Goal: Information Seeking & Learning: Find specific fact

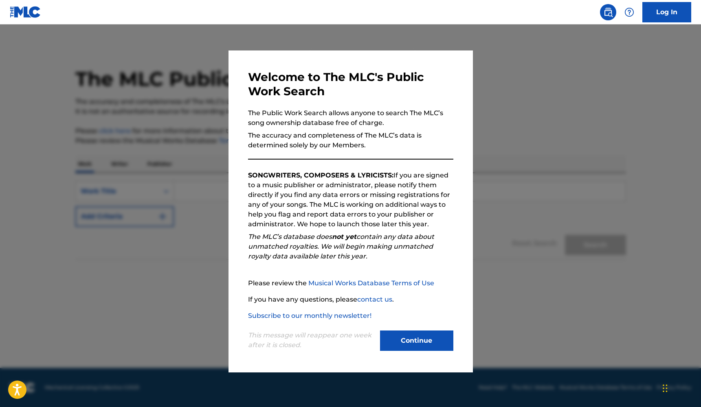
click at [428, 343] on button "Continue" at bounding box center [416, 341] width 73 height 20
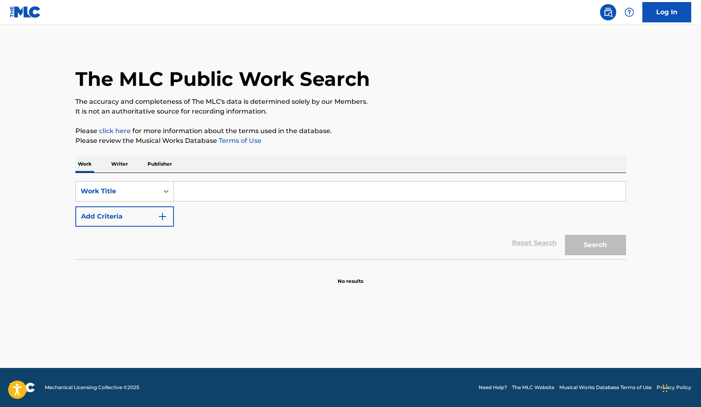
click at [219, 194] on input "Search Form" at bounding box center [400, 192] width 452 height 20
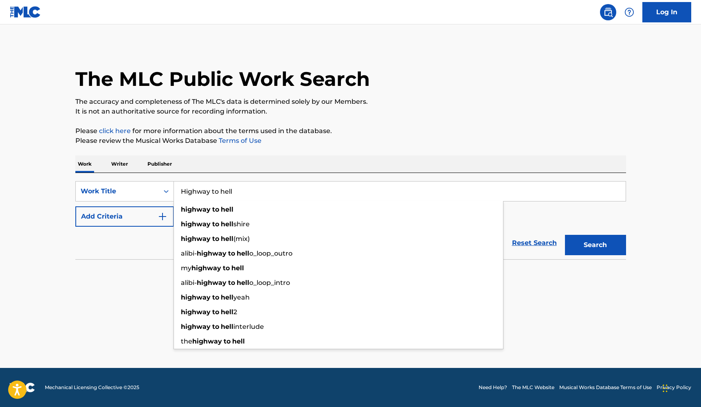
click at [595, 245] on button "Search" at bounding box center [595, 245] width 61 height 20
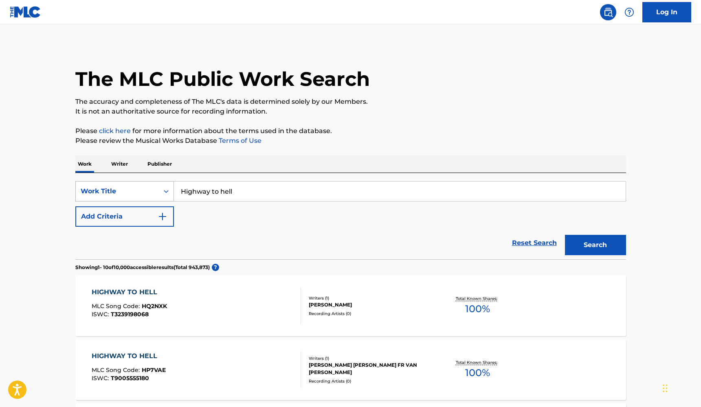
click at [167, 188] on icon "Search Form" at bounding box center [166, 191] width 8 height 8
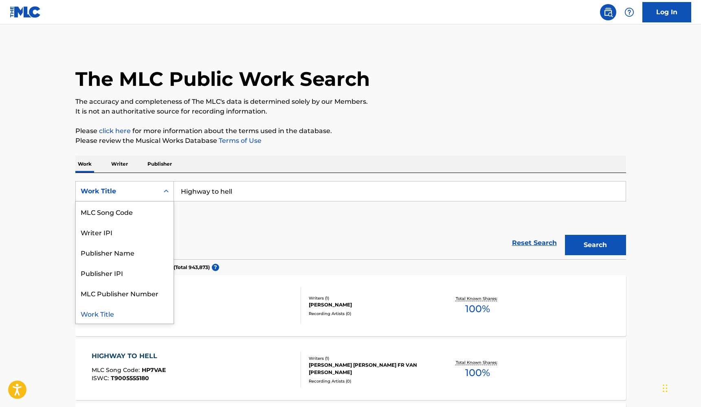
scroll to position [3, 0]
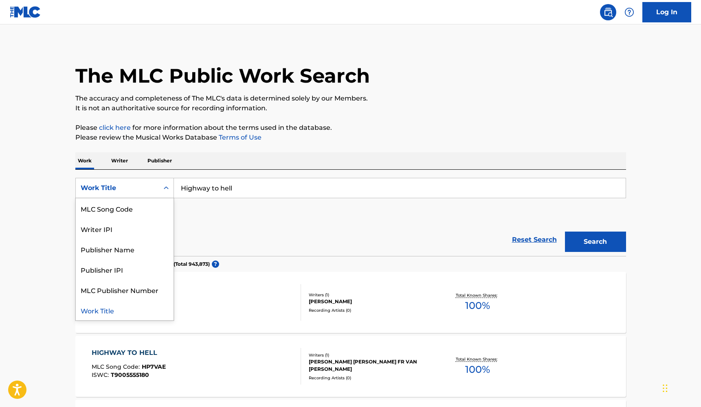
click at [258, 190] on input "Highway to hell" at bounding box center [400, 188] width 452 height 20
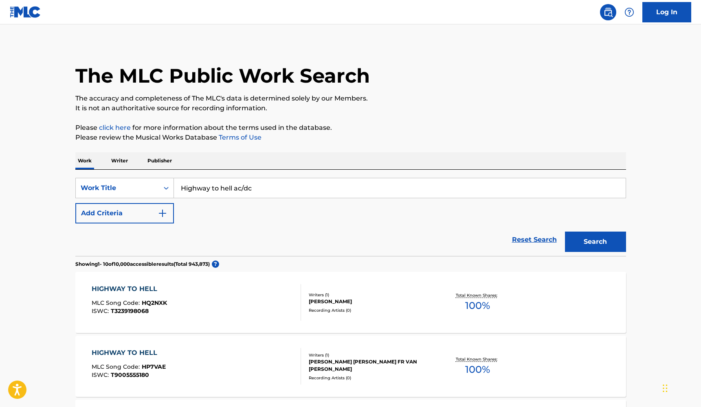
click at [595, 242] on button "Search" at bounding box center [595, 242] width 61 height 20
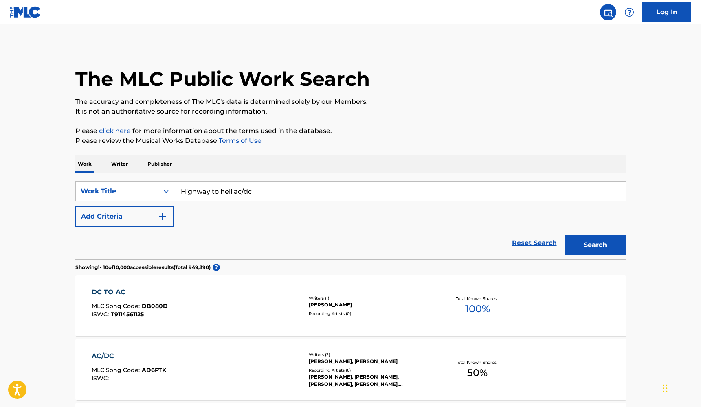
scroll to position [0, 0]
click at [284, 189] on input "Highway to hell ac/dc" at bounding box center [400, 192] width 452 height 20
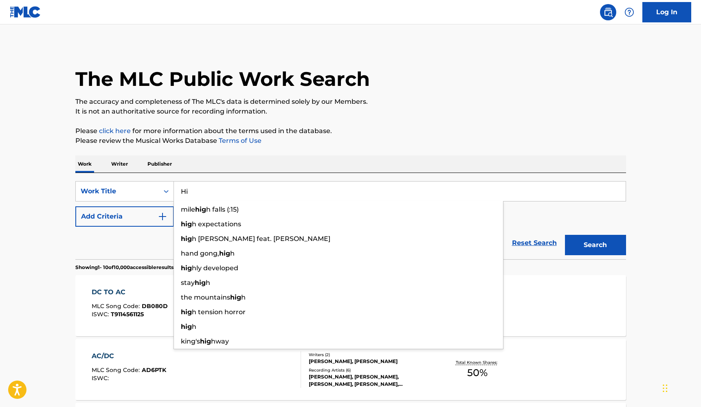
type input "H"
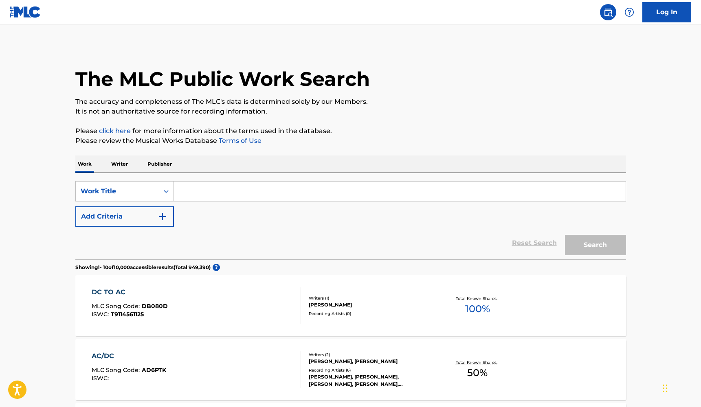
click at [123, 163] on p "Writer" at bounding box center [120, 164] width 22 height 17
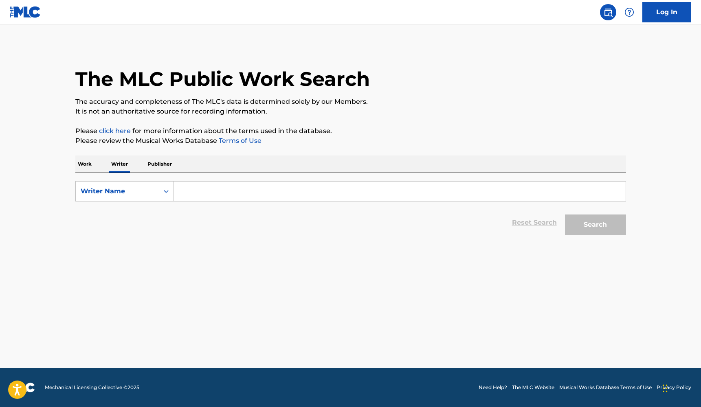
click at [195, 190] on input "Search Form" at bounding box center [400, 192] width 452 height 20
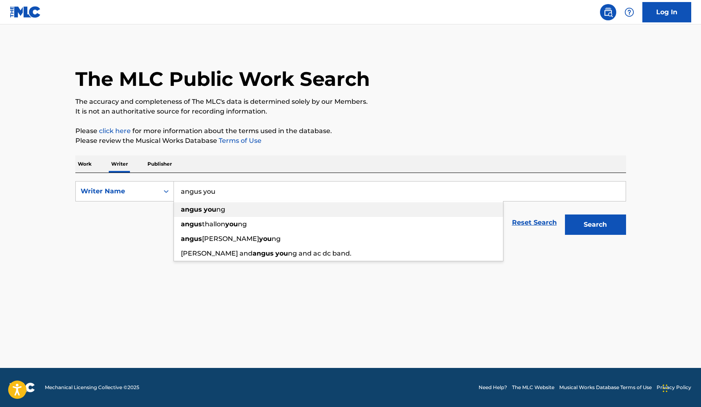
click at [217, 205] on div "angus you ng" at bounding box center [338, 209] width 329 height 15
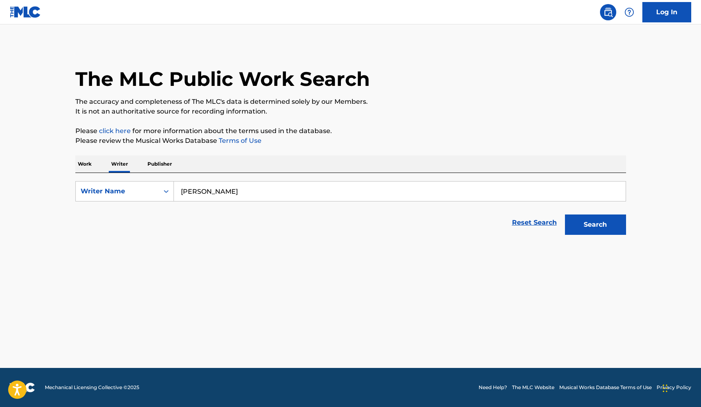
click at [595, 225] on button "Search" at bounding box center [595, 225] width 61 height 20
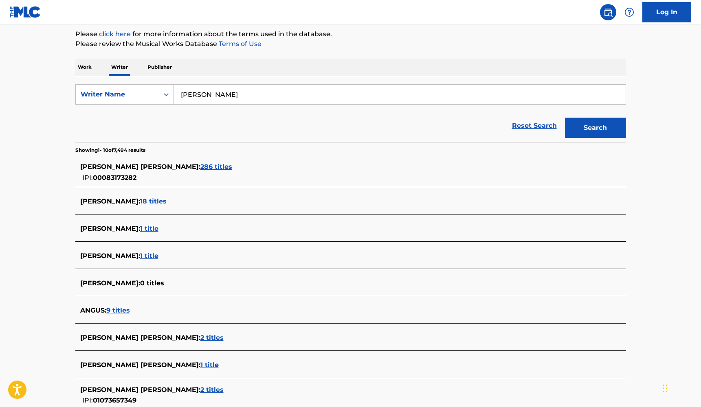
scroll to position [97, 0]
click at [150, 202] on span "18 titles" at bounding box center [153, 202] width 26 height 8
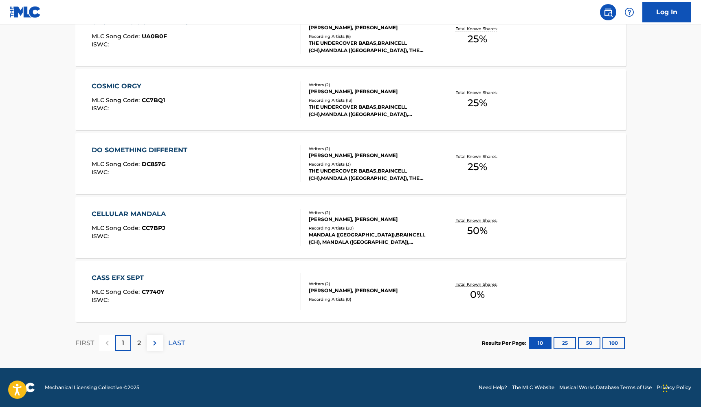
scroll to position [586, 0]
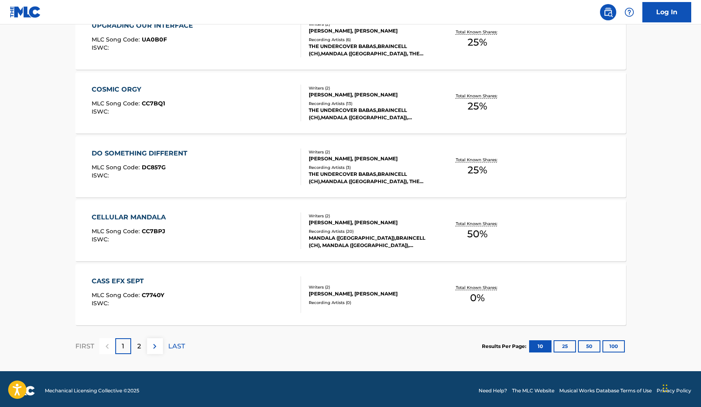
click at [152, 348] on img at bounding box center [155, 347] width 10 height 10
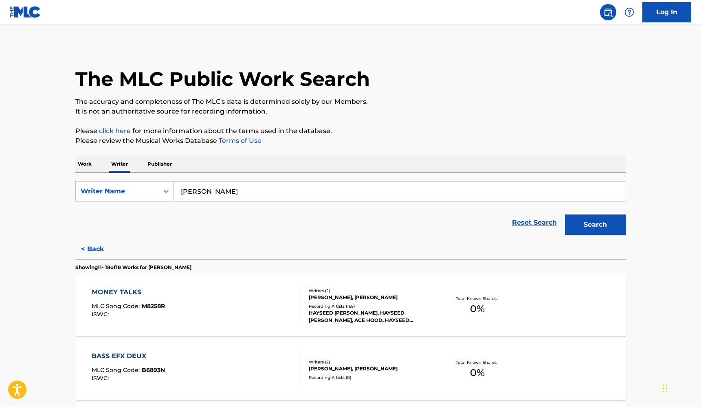
scroll to position [0, 0]
click at [239, 190] on input "[PERSON_NAME]" at bounding box center [400, 192] width 452 height 20
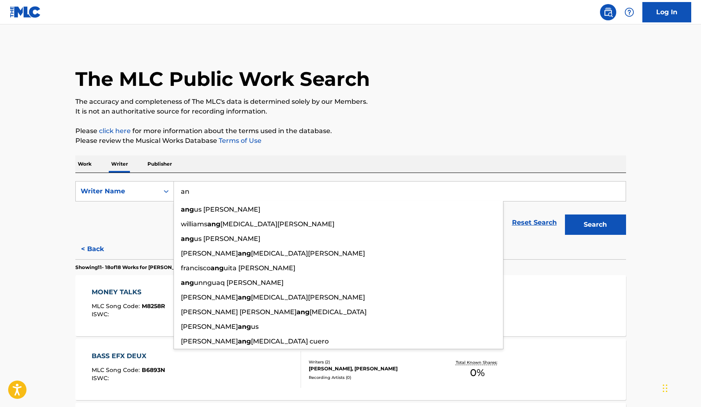
type input "a"
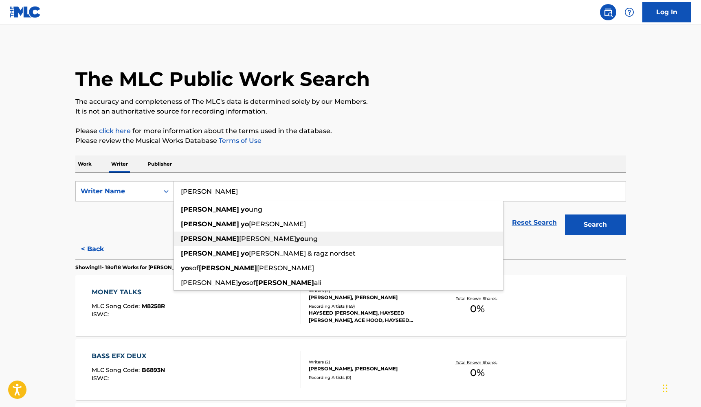
click at [304, 239] on span "ung" at bounding box center [310, 239] width 13 height 8
type input "[PERSON_NAME] [PERSON_NAME]"
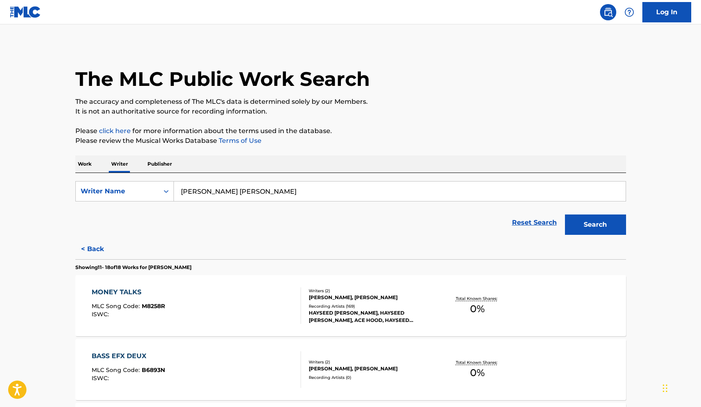
click at [595, 225] on button "Search" at bounding box center [595, 225] width 61 height 20
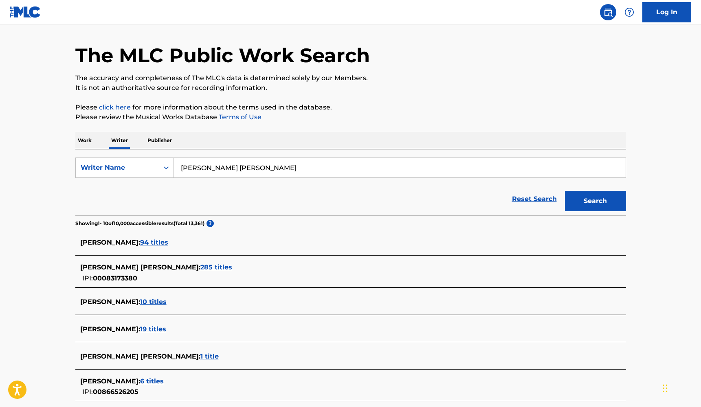
scroll to position [30, 0]
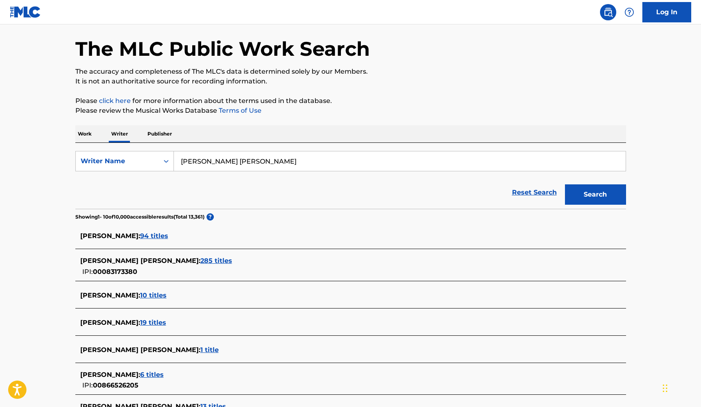
click at [201, 258] on span "285 titles" at bounding box center [216, 261] width 32 height 8
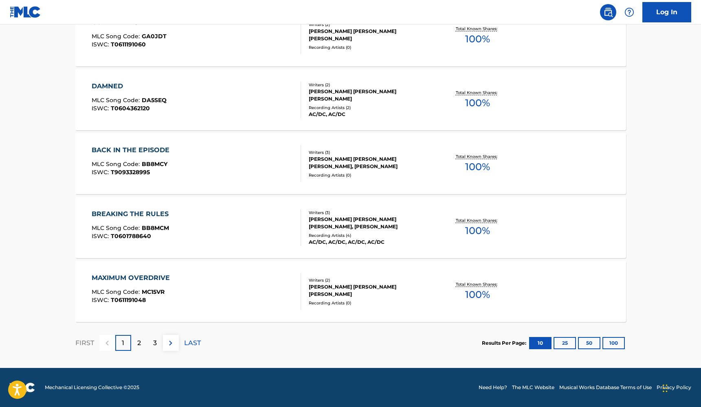
scroll to position [590, 0]
click at [139, 350] on div "2" at bounding box center [139, 343] width 16 height 16
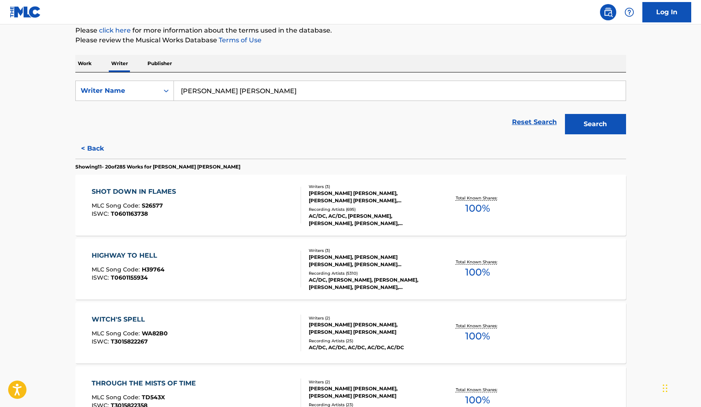
scroll to position [107, 0]
